Goal: Contribute content

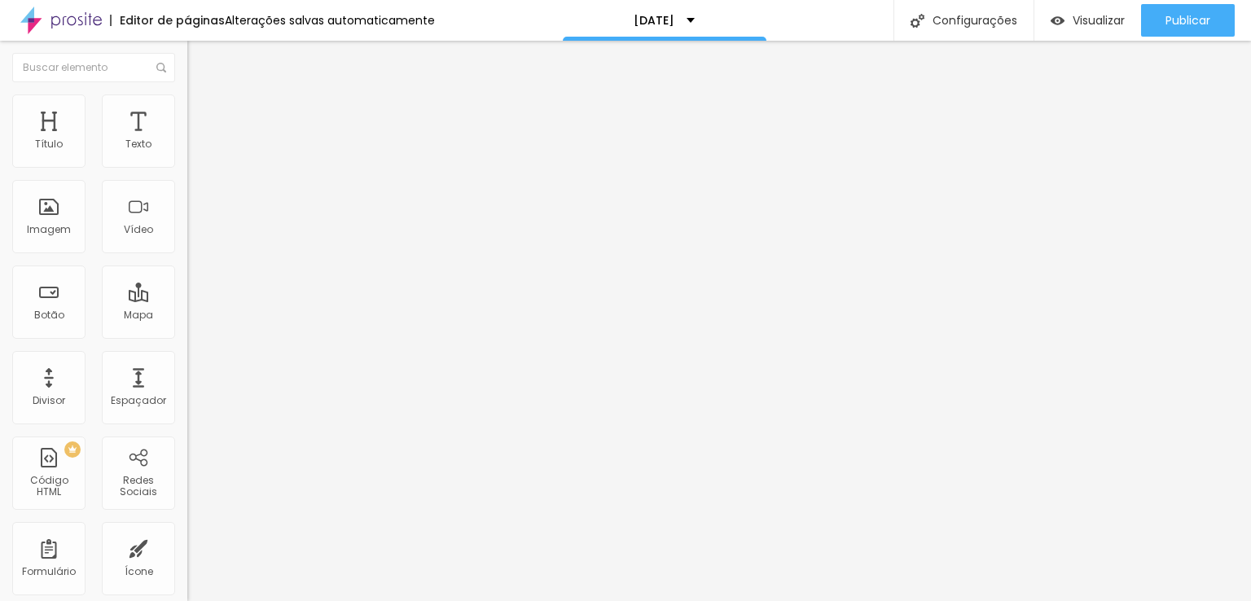
click at [187, 140] on span "Trocar imagem" at bounding box center [231, 133] width 89 height 14
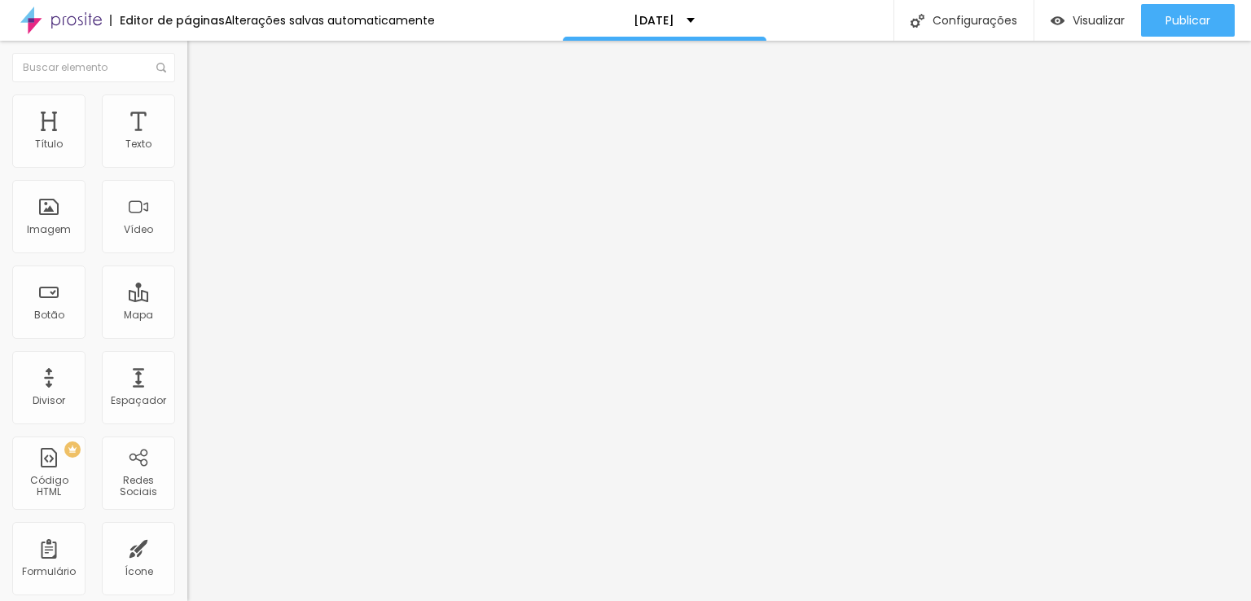
drag, startPoint x: 165, startPoint y: 212, endPoint x: 171, endPoint y: 222, distance: 12.0
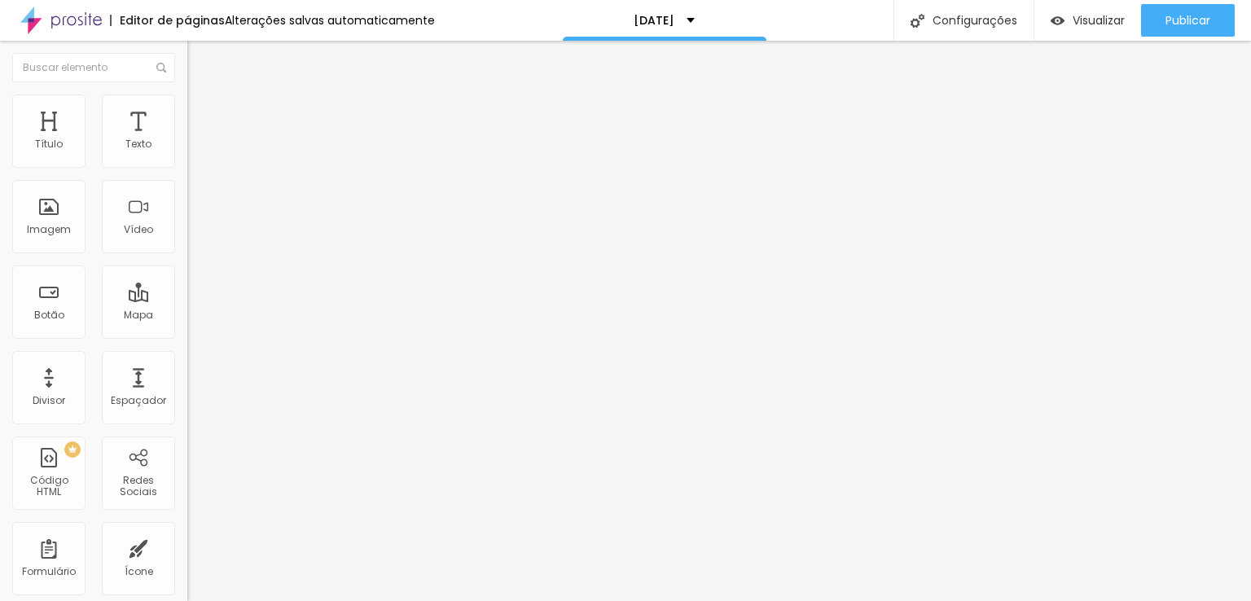
drag, startPoint x: 790, startPoint y: 358, endPoint x: 366, endPoint y: 264, distance: 434.9
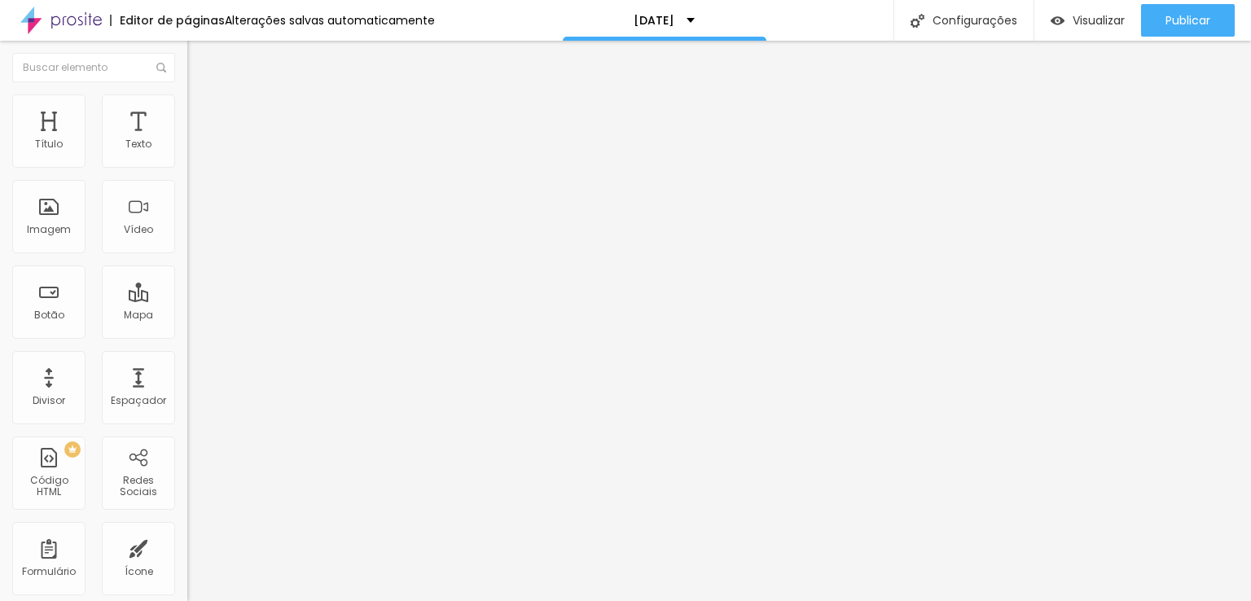
drag, startPoint x: 479, startPoint y: 228, endPoint x: 495, endPoint y: 249, distance: 26.7
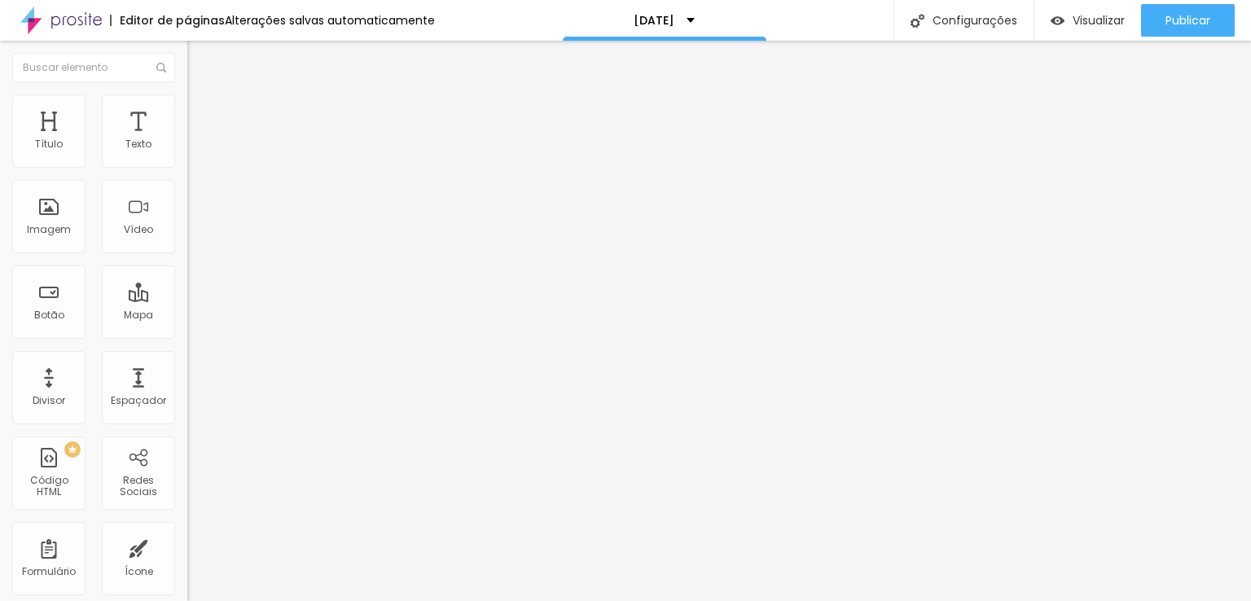
drag, startPoint x: 460, startPoint y: 252, endPoint x: 482, endPoint y: 270, distance: 29.0
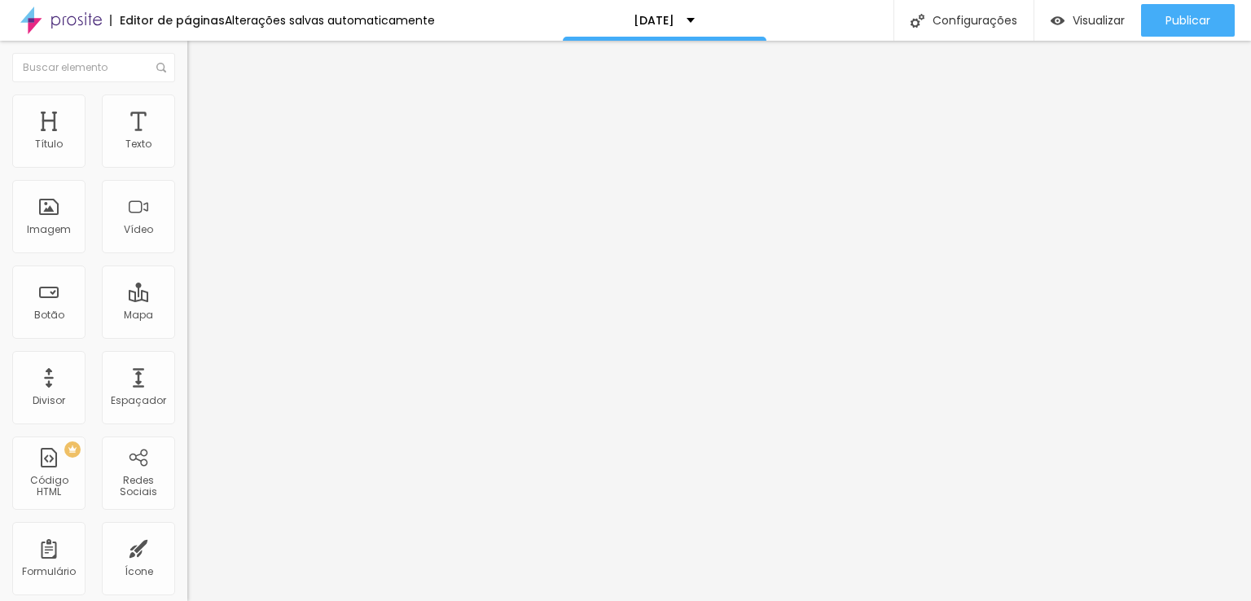
drag, startPoint x: 782, startPoint y: 350, endPoint x: 743, endPoint y: 353, distance: 39.2
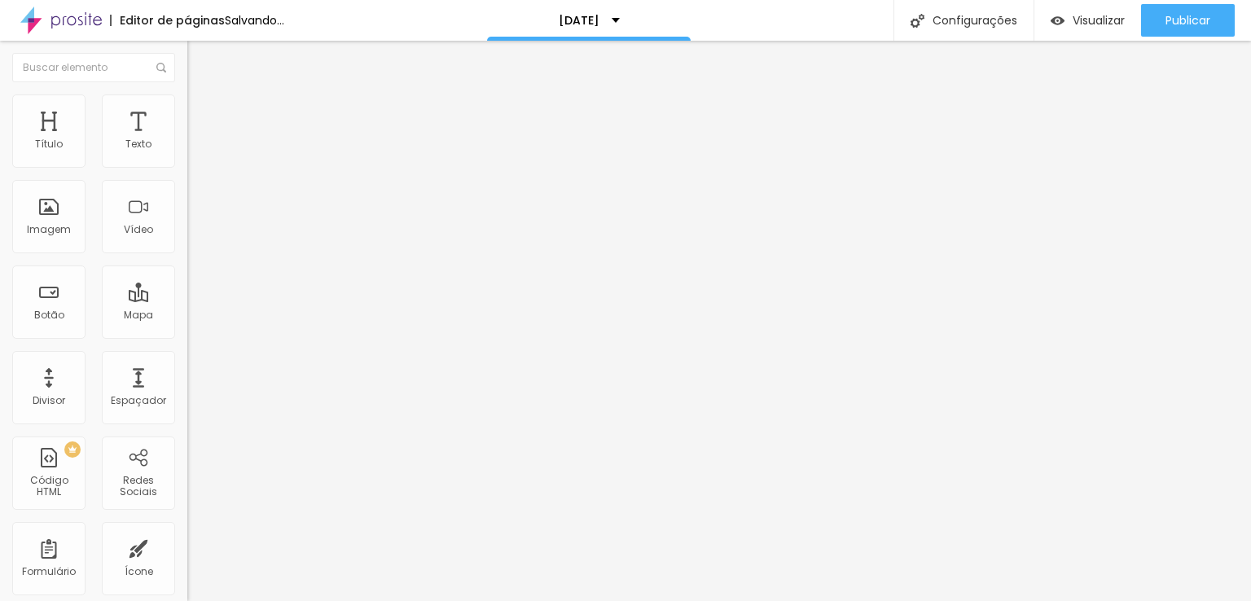
click at [187, 140] on span "Trocar imagem" at bounding box center [231, 133] width 89 height 14
click at [66, 227] on div "Imagem" at bounding box center [49, 229] width 44 height 11
click at [187, 140] on span "Trocar imagem" at bounding box center [231, 133] width 89 height 14
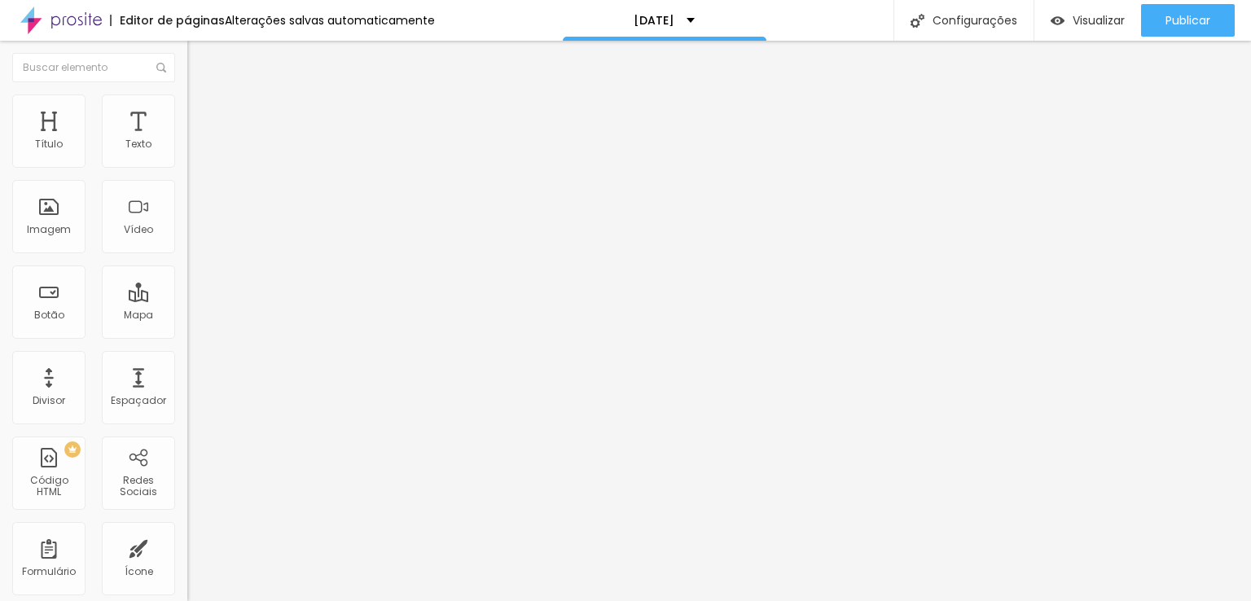
click at [187, 140] on span "Trocar imagem" at bounding box center [231, 133] width 89 height 14
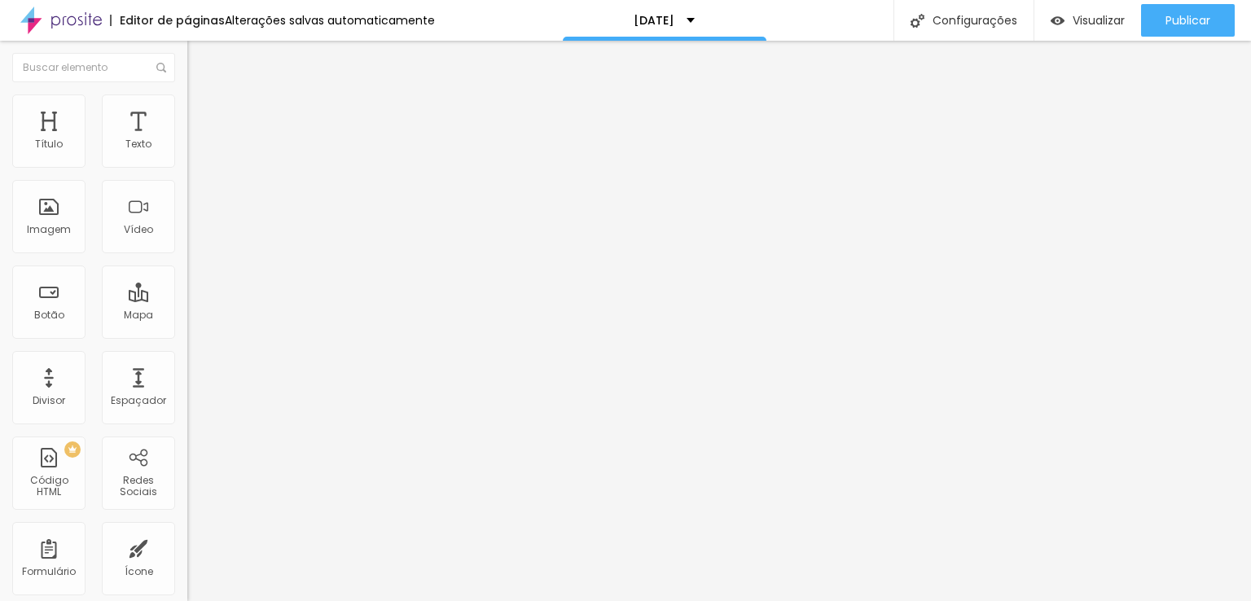
click at [187, 140] on span "Trocar imagem" at bounding box center [231, 133] width 89 height 14
click at [1092, 23] on span "Visualizar" at bounding box center [1099, 20] width 52 height 13
click at [1089, 14] on span "Visualizar" at bounding box center [1099, 20] width 52 height 13
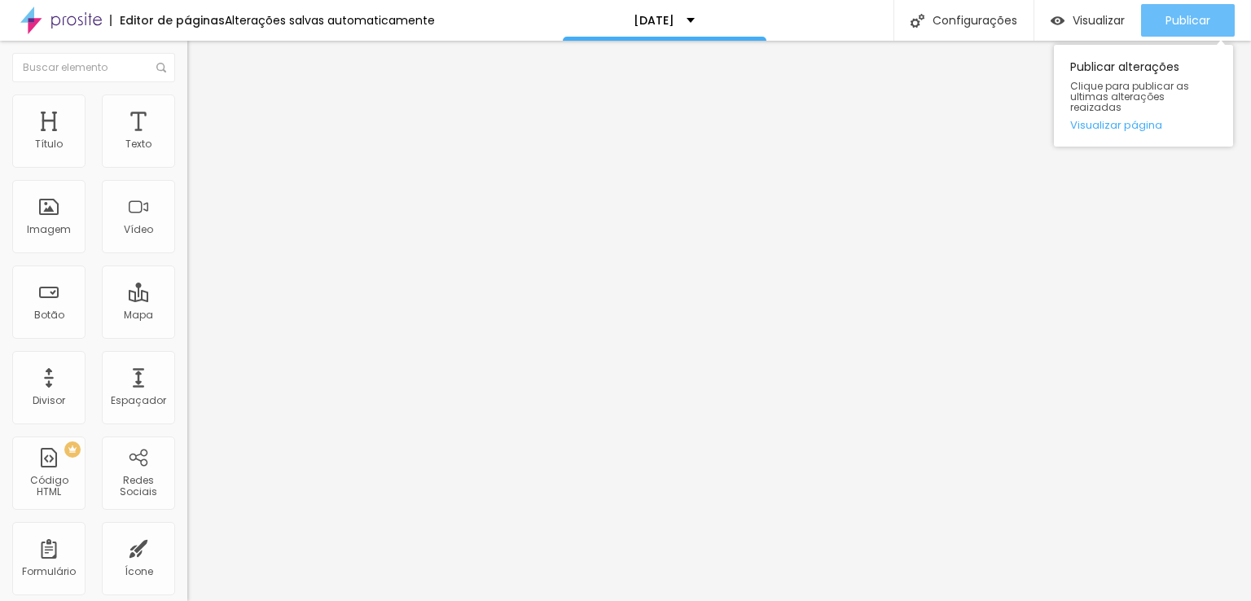
click at [1183, 21] on span "Publicar" at bounding box center [1188, 20] width 45 height 13
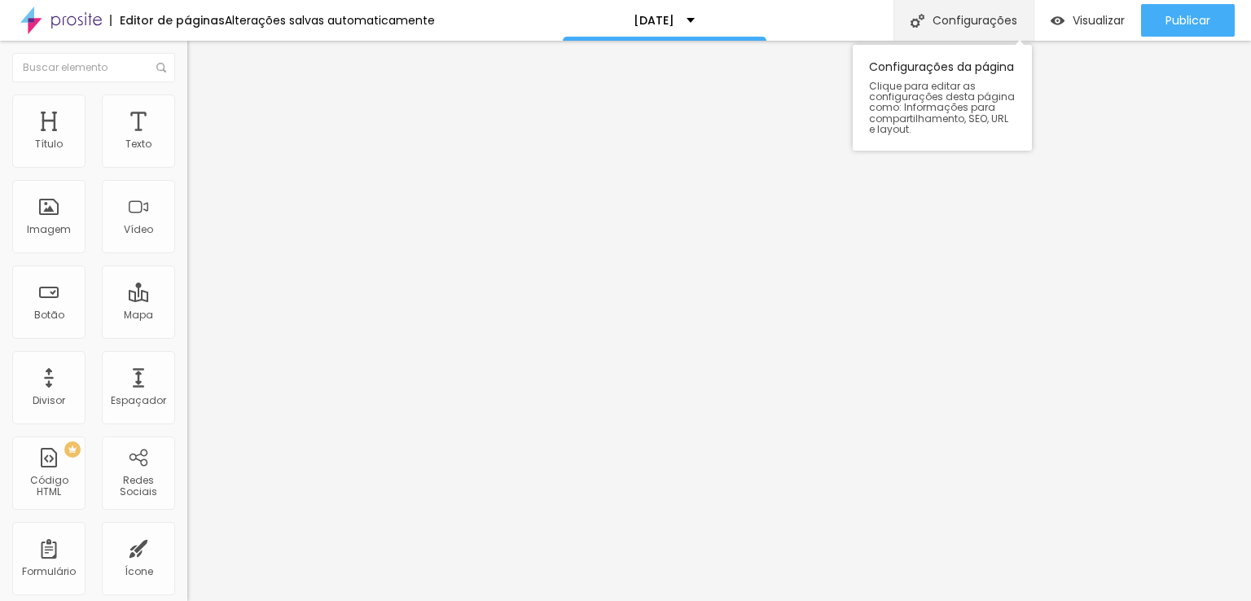
click at [965, 20] on div "Configurações" at bounding box center [964, 20] width 140 height 41
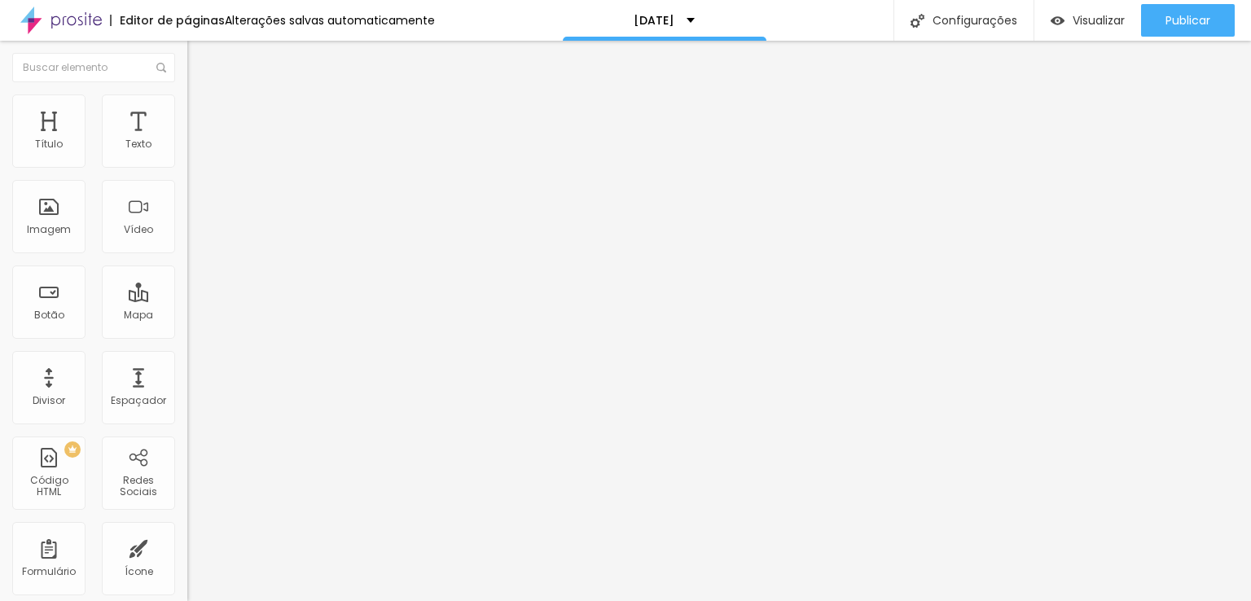
type input "[DATE] Expedição ao Polo Norte"
type textarea "Uma jornada cheia de aventuras em busca da [GEOGRAPHIC_DATA]"
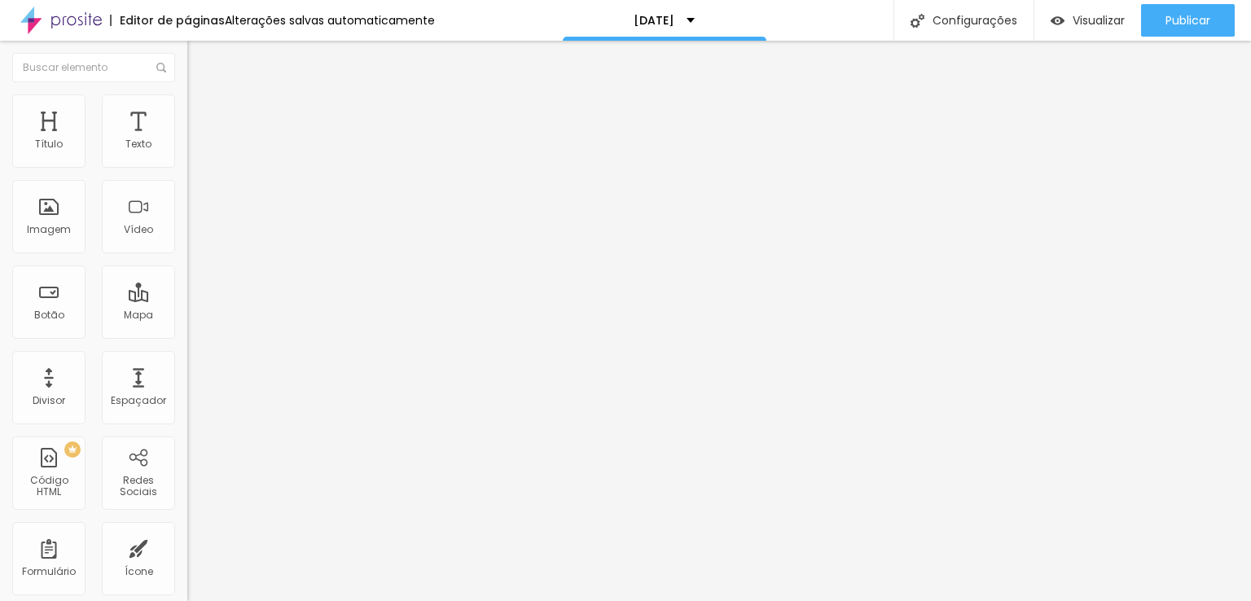
click at [200, 61] on img "button" at bounding box center [206, 65] width 12 height 13
